Goal: Download file/media

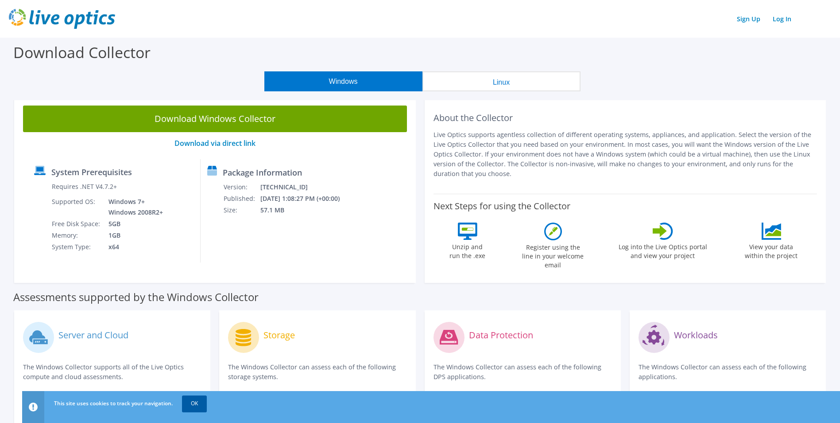
click at [194, 404] on link "OK" at bounding box center [194, 403] width 25 height 16
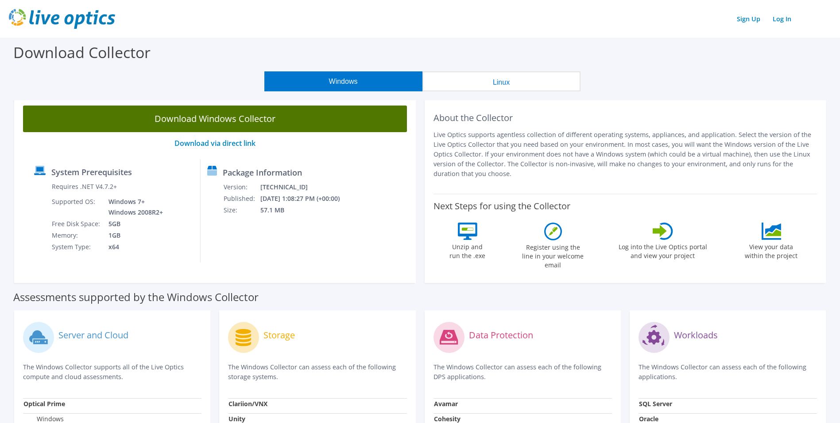
click at [217, 119] on link "Download Windows Collector" at bounding box center [215, 118] width 384 height 27
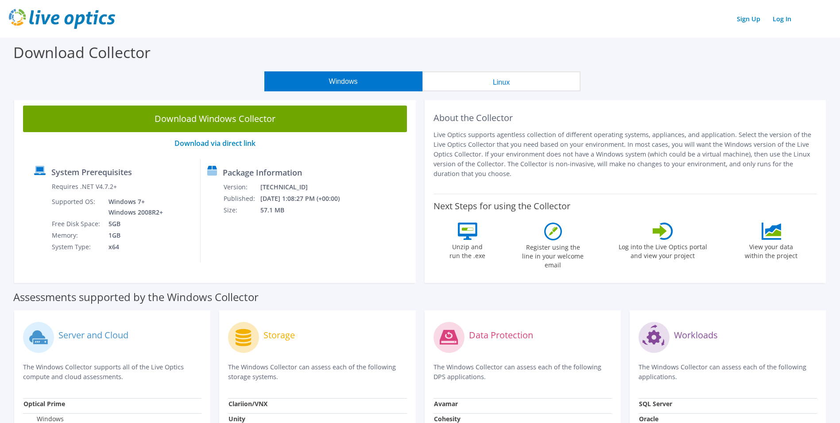
click at [489, 57] on div "Download Collector" at bounding box center [420, 55] width 832 height 34
click at [789, 19] on link "Log In" at bounding box center [782, 18] width 27 height 13
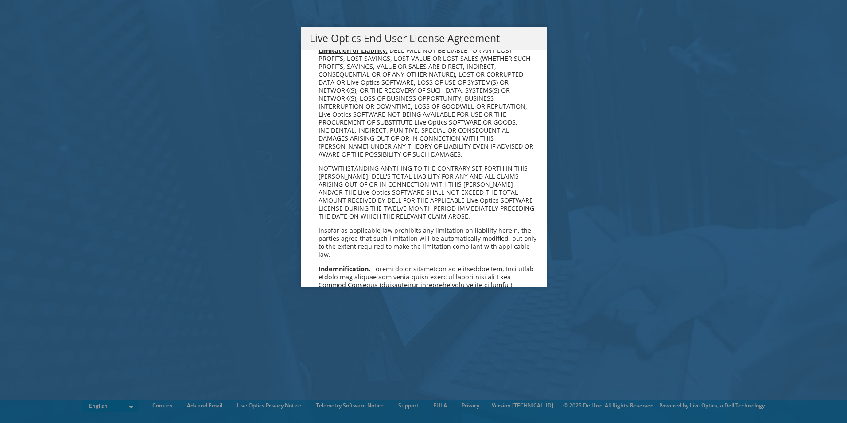
scroll to position [3350, 0]
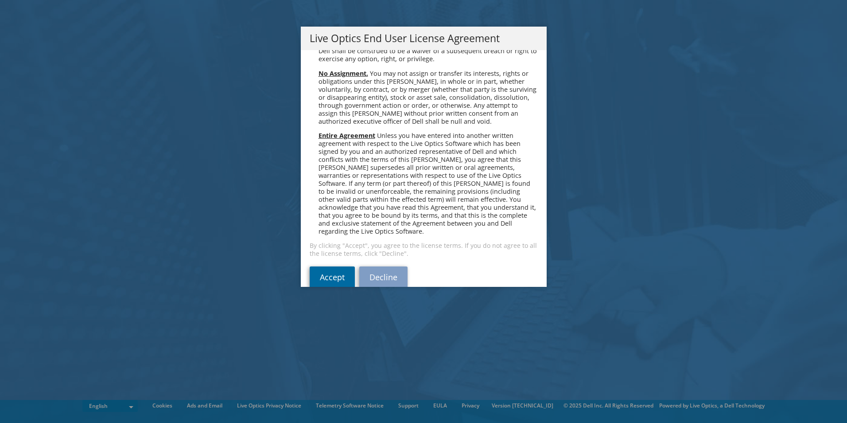
click at [319, 266] on link "Accept" at bounding box center [332, 276] width 45 height 21
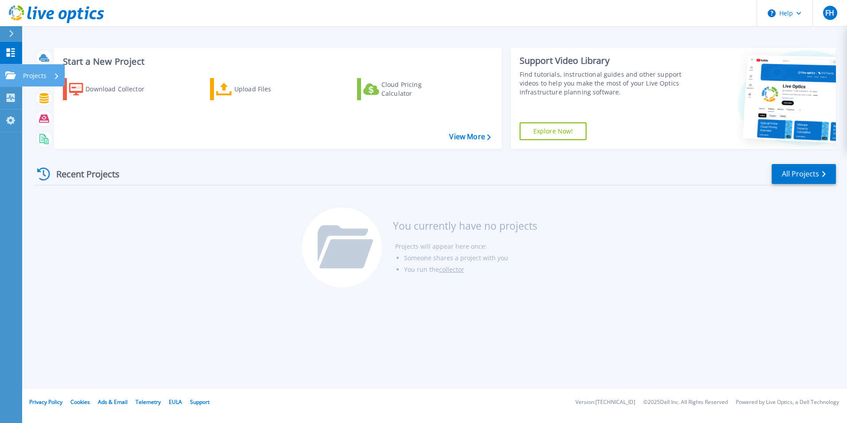
click at [7, 74] on icon at bounding box center [10, 75] width 11 height 8
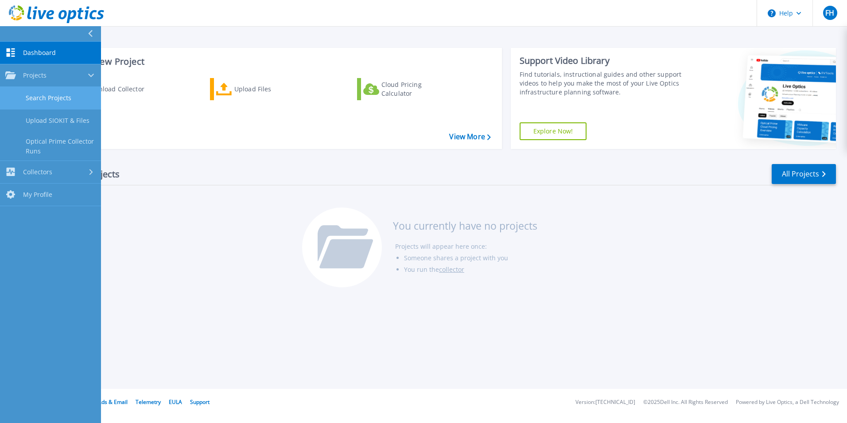
click at [45, 101] on link "Search Projects" at bounding box center [50, 98] width 101 height 23
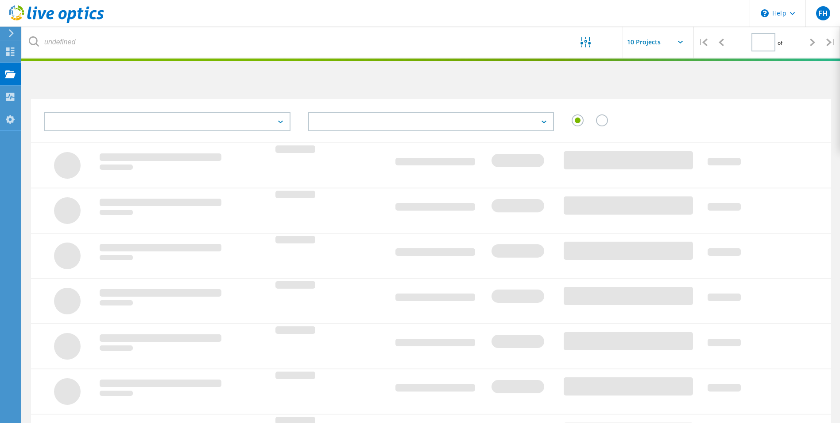
type input "1"
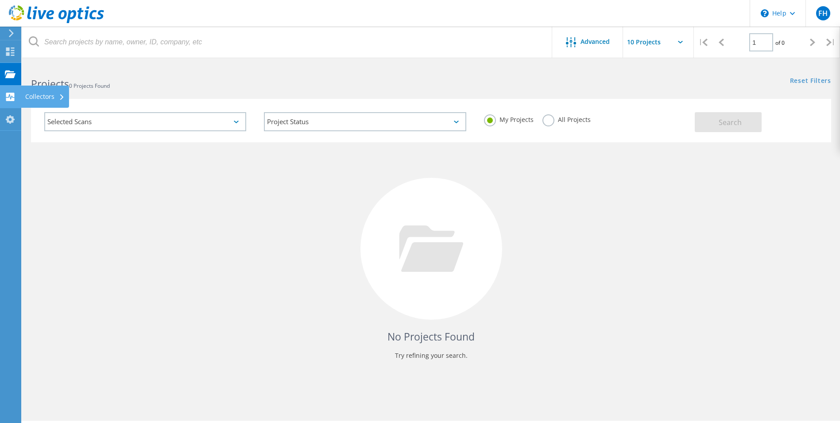
click at [13, 96] on use at bounding box center [10, 97] width 8 height 8
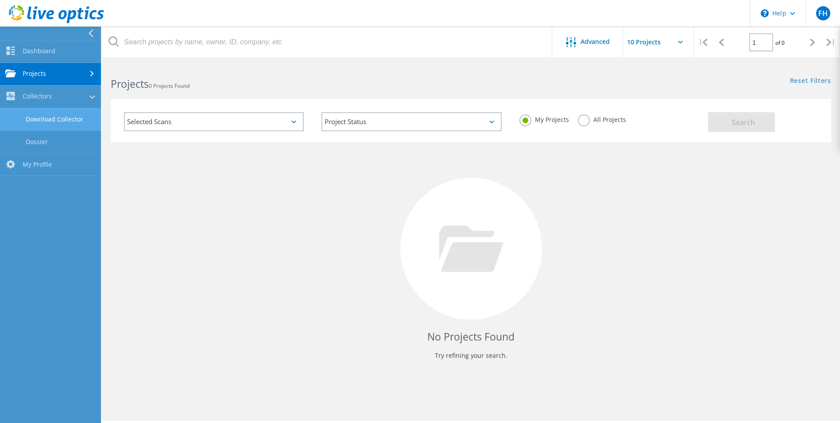
click at [45, 120] on link "Download Collector" at bounding box center [50, 119] width 101 height 23
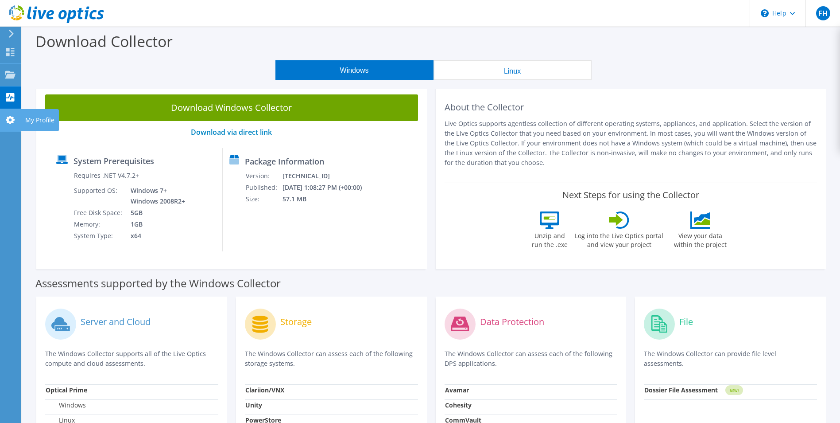
click at [41, 119] on div "My Profile" at bounding box center [40, 120] width 38 height 22
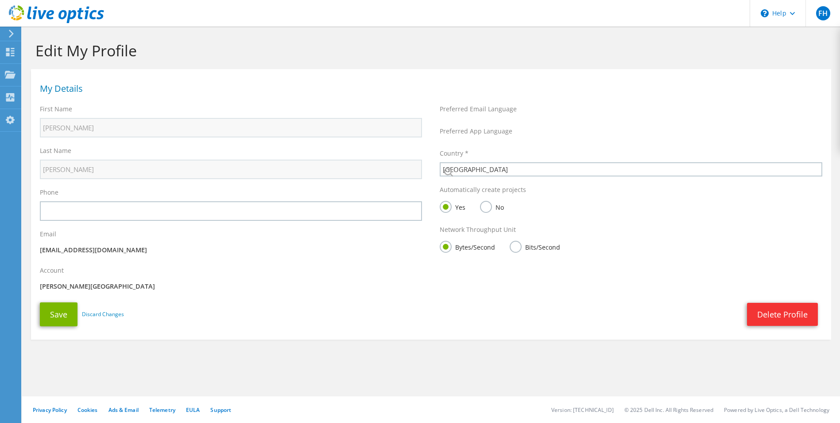
select select "224"
